Goal: Book appointment/travel/reservation

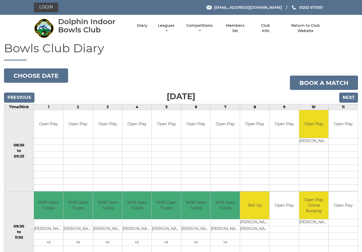
scroll to position [202, 0]
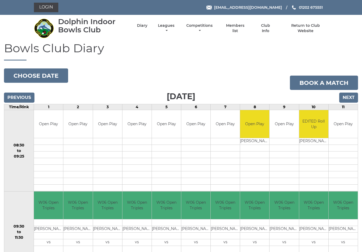
click at [350, 97] on input "Next" at bounding box center [348, 98] width 19 height 10
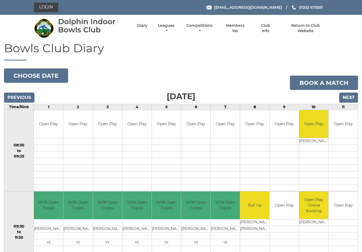
click at [351, 95] on input "Next" at bounding box center [348, 98] width 19 height 10
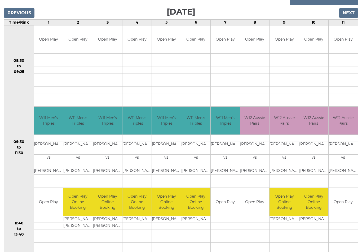
scroll to position [84, 0]
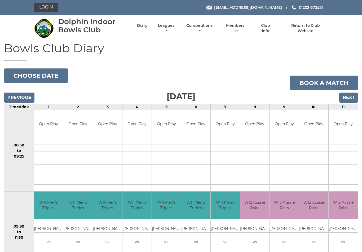
scroll to position [104, 0]
